Goal: Task Accomplishment & Management: Manage account settings

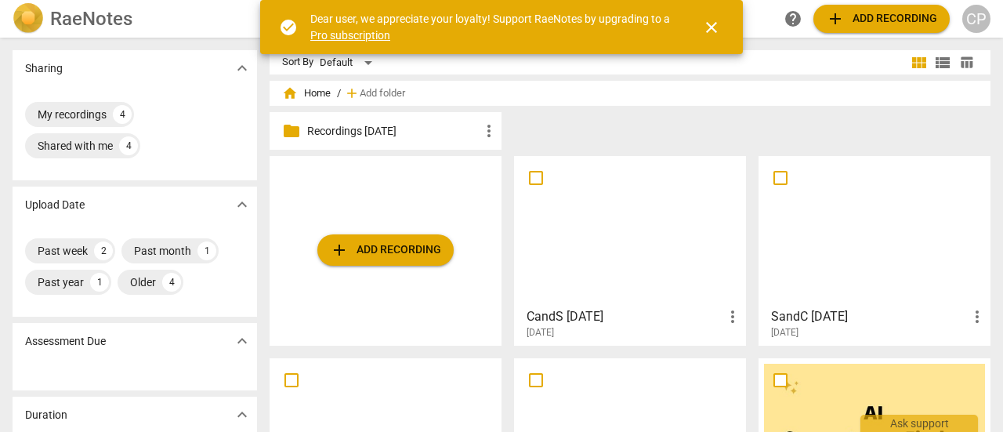
click at [609, 238] on div at bounding box center [629, 230] width 221 height 139
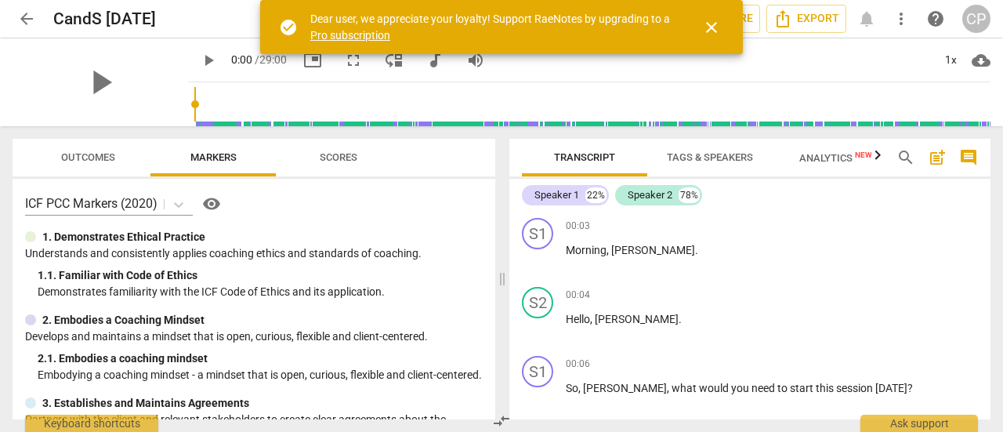
click at [708, 153] on span "Tags & Speakers" at bounding box center [710, 157] width 86 height 12
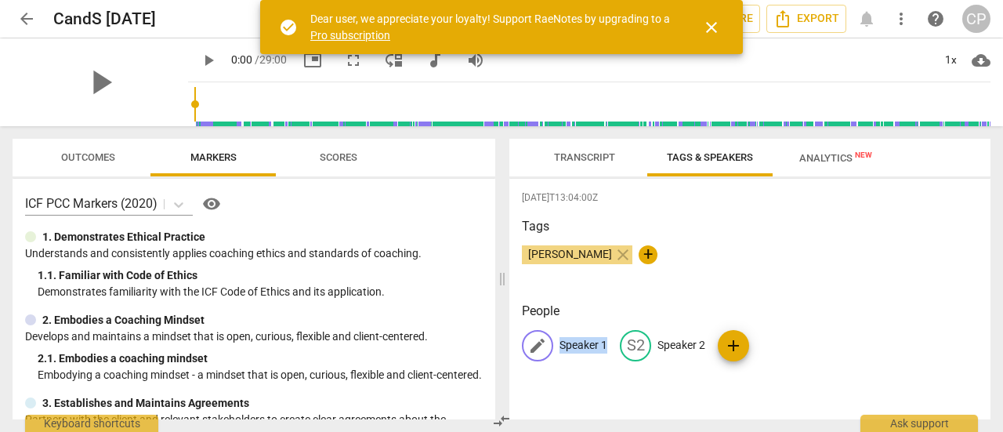
drag, startPoint x: 611, startPoint y: 344, endPoint x: 559, endPoint y: 341, distance: 51.8
click at [559, 341] on div "edit Speaker 1 S2 Speaker 2 add" at bounding box center [750, 352] width 456 height 44
click at [585, 350] on p "Speaker 1" at bounding box center [583, 345] width 48 height 16
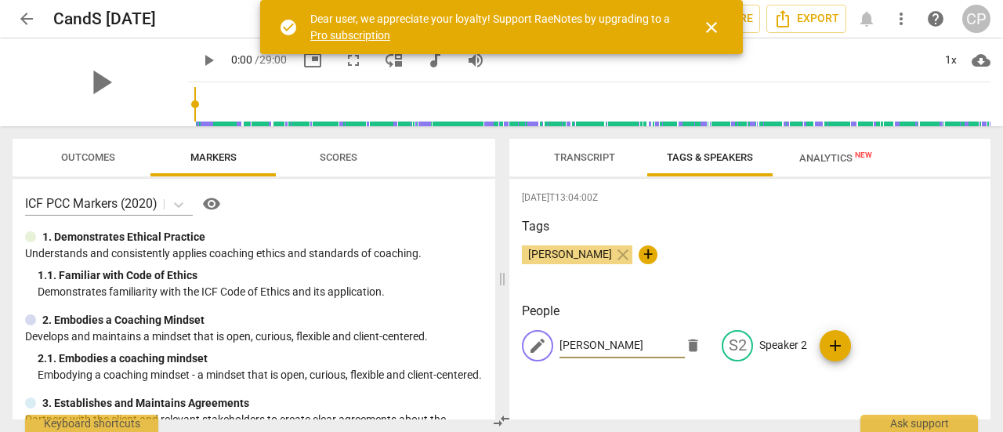
type input "[PERSON_NAME]"
drag, startPoint x: 804, startPoint y: 345, endPoint x: 749, endPoint y: 352, distance: 55.3
click at [749, 352] on div "edit [PERSON_NAME] delete edit Speaker 2 add" at bounding box center [750, 352] width 456 height 44
click at [793, 349] on p "Speaker 2" at bounding box center [783, 345] width 48 height 16
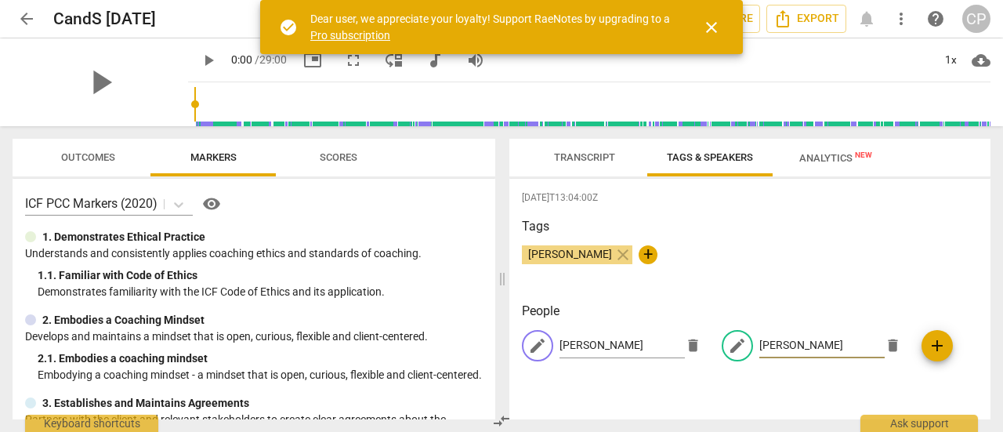
type input "[PERSON_NAME]"
click at [847, 384] on div "People edit [PERSON_NAME] delete edit [PERSON_NAME] delete add" at bounding box center [750, 344] width 456 height 85
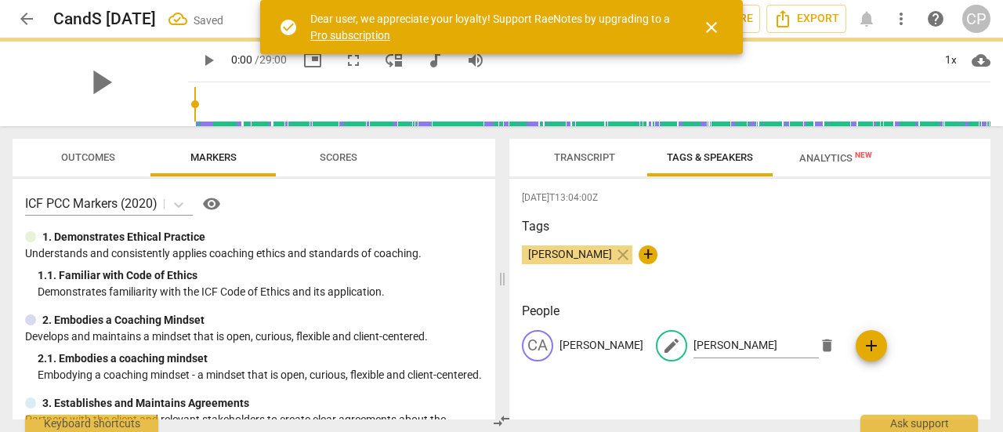
click at [580, 162] on span "Transcript" at bounding box center [584, 157] width 61 height 12
click at [589, 154] on span "Transcript" at bounding box center [584, 157] width 61 height 12
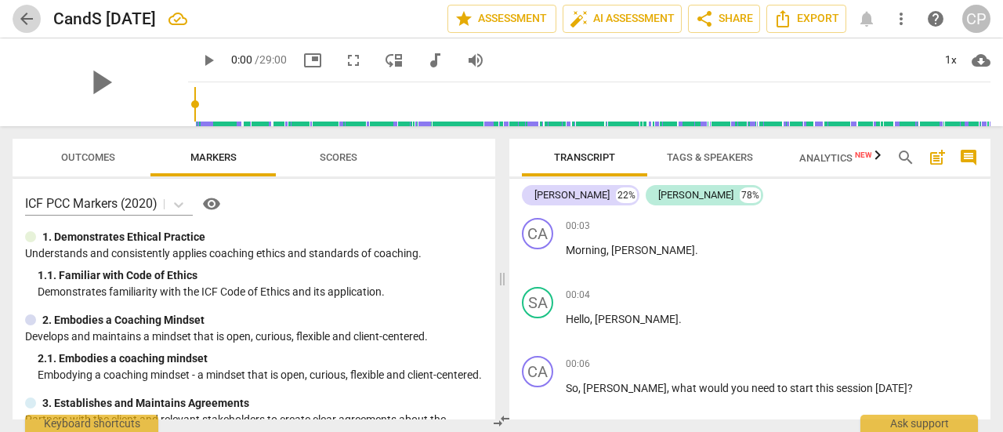
click at [30, 19] on span "arrow_back" at bounding box center [26, 18] width 19 height 19
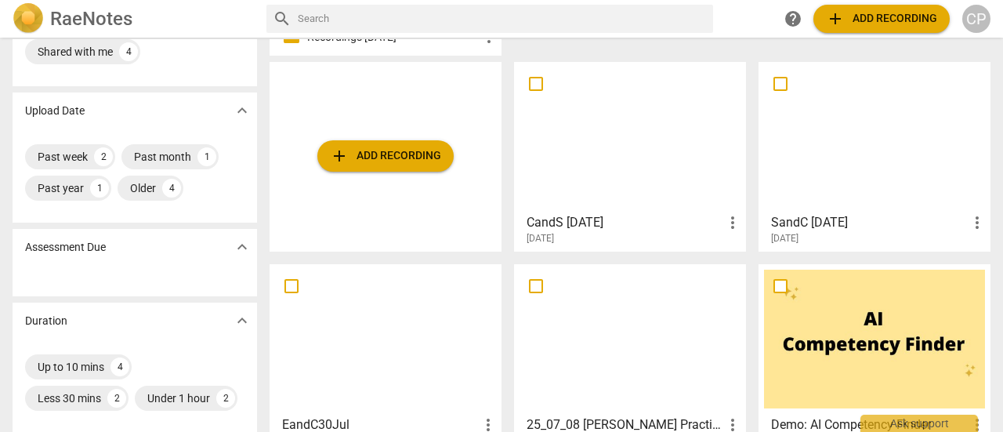
scroll to position [89, 0]
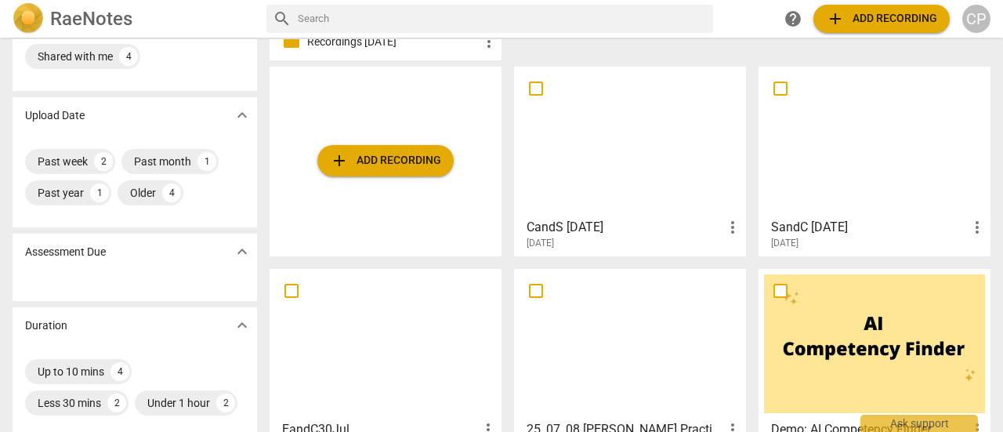
click at [592, 168] on div at bounding box center [629, 141] width 221 height 139
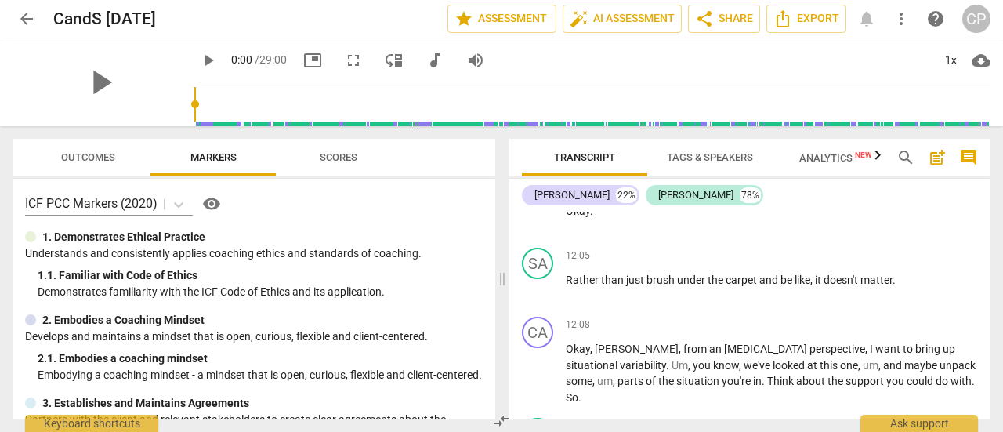
scroll to position [4308, 0]
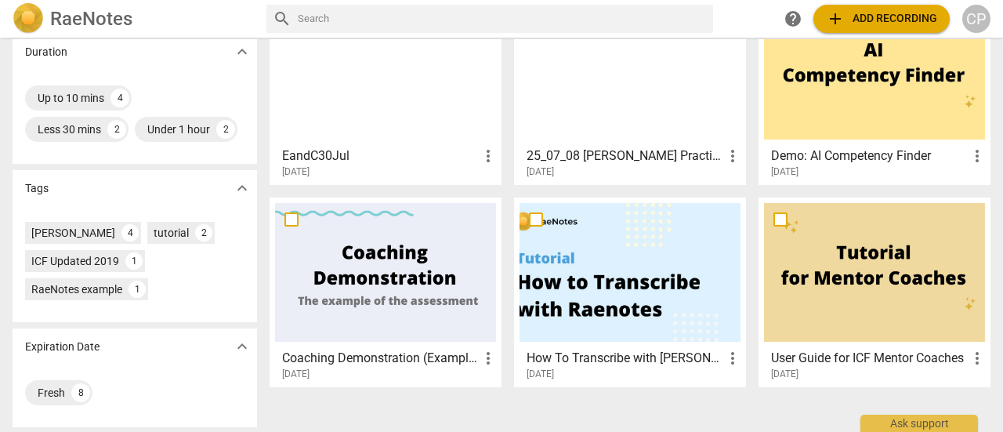
scroll to position [363, 0]
